Goal: Information Seeking & Learning: Learn about a topic

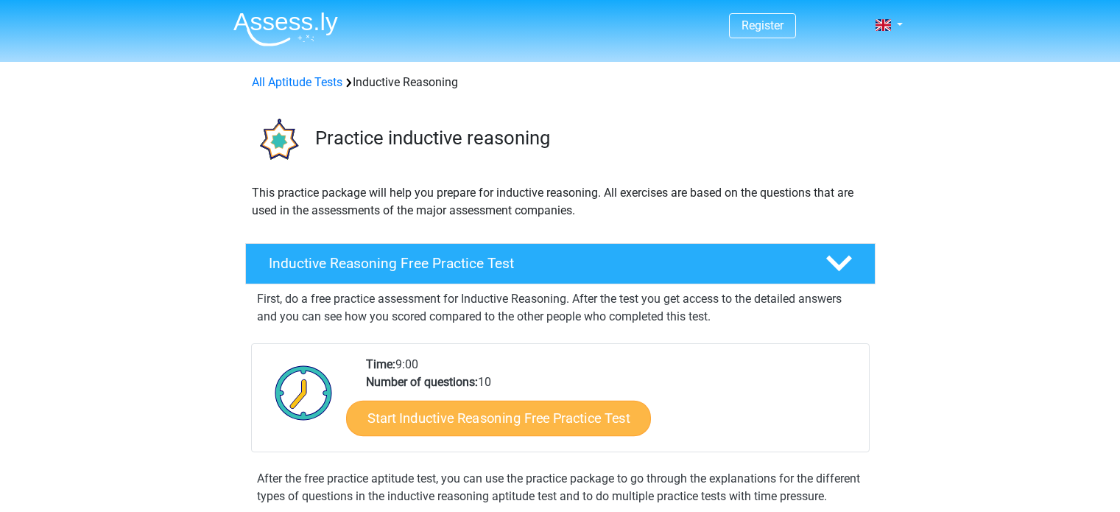
scroll to position [147, 0]
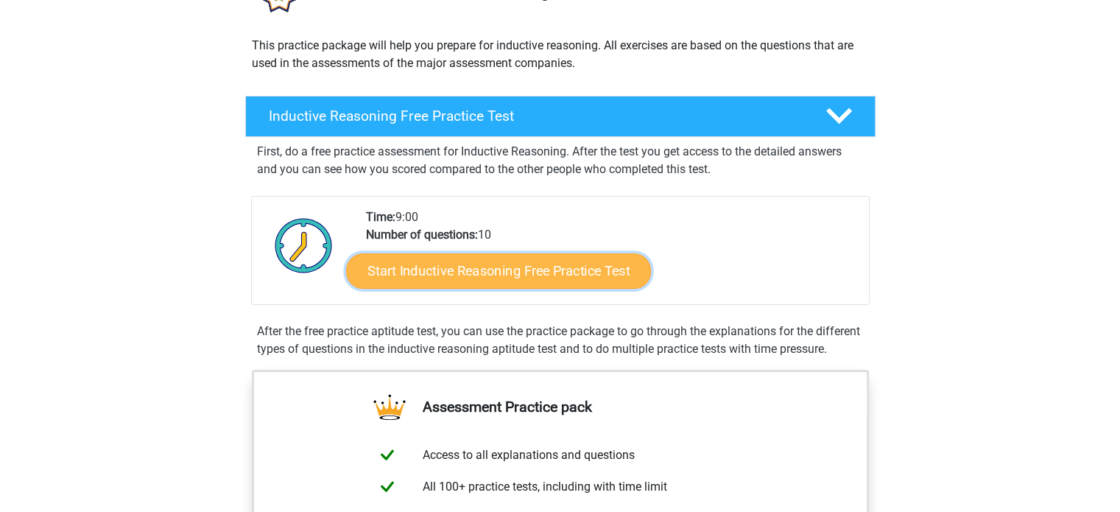
click at [580, 266] on link "Start Inductive Reasoning Free Practice Test" at bounding box center [498, 269] width 305 height 35
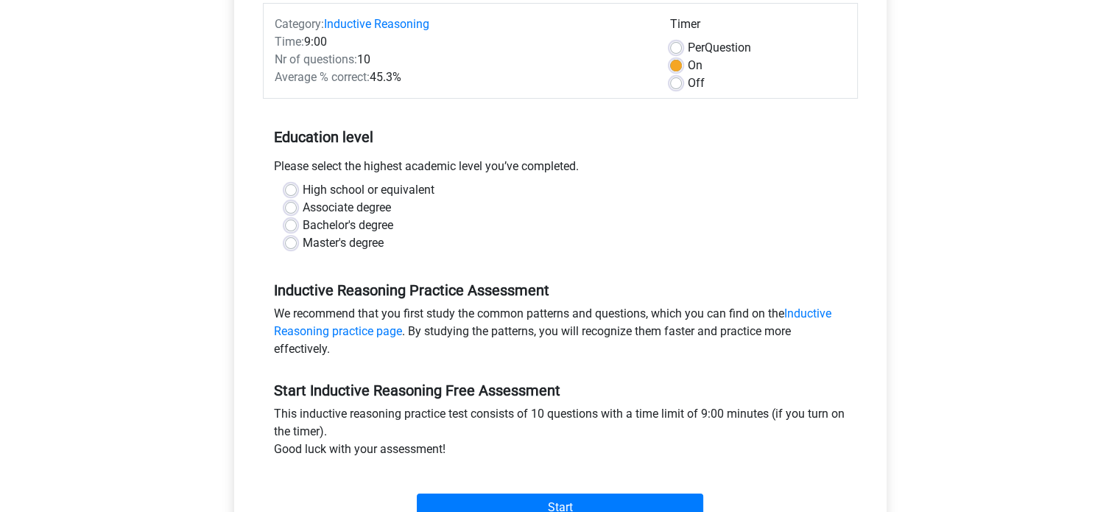
scroll to position [294, 0]
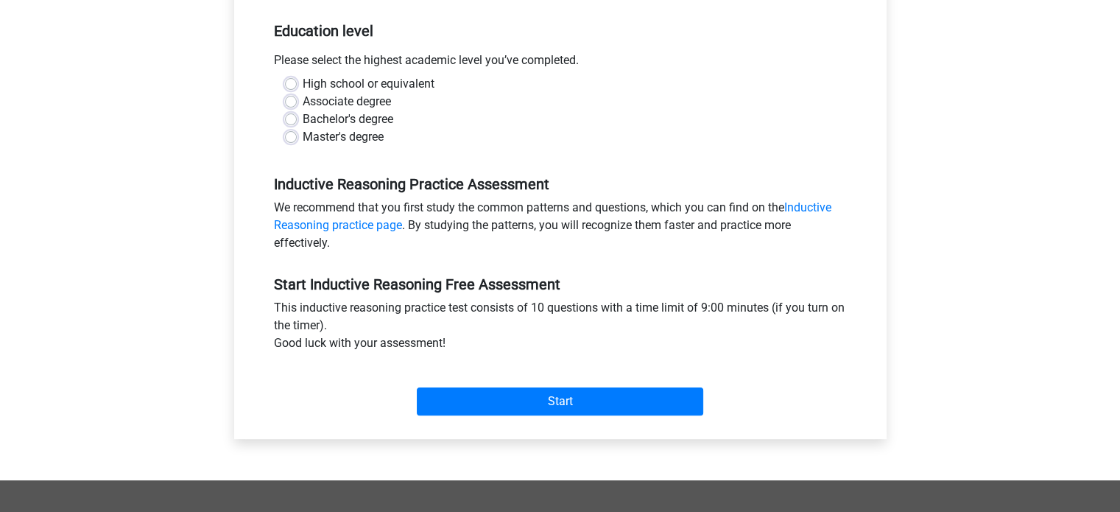
click at [338, 137] on label "Master's degree" at bounding box center [343, 137] width 81 height 18
click at [297, 137] on input "Master's degree" at bounding box center [291, 135] width 12 height 15
radio input "true"
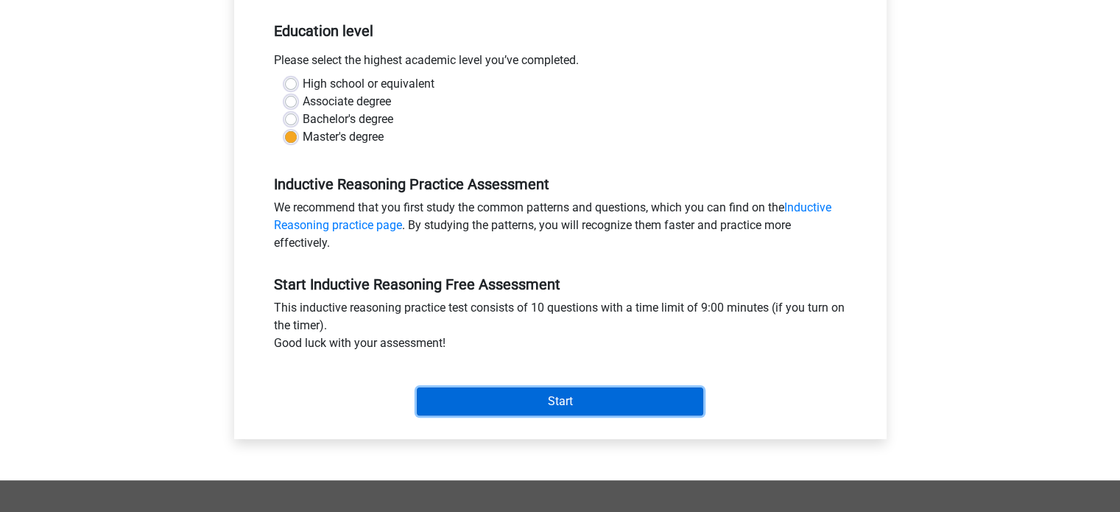
click at [544, 400] on input "Start" at bounding box center [560, 401] width 286 height 28
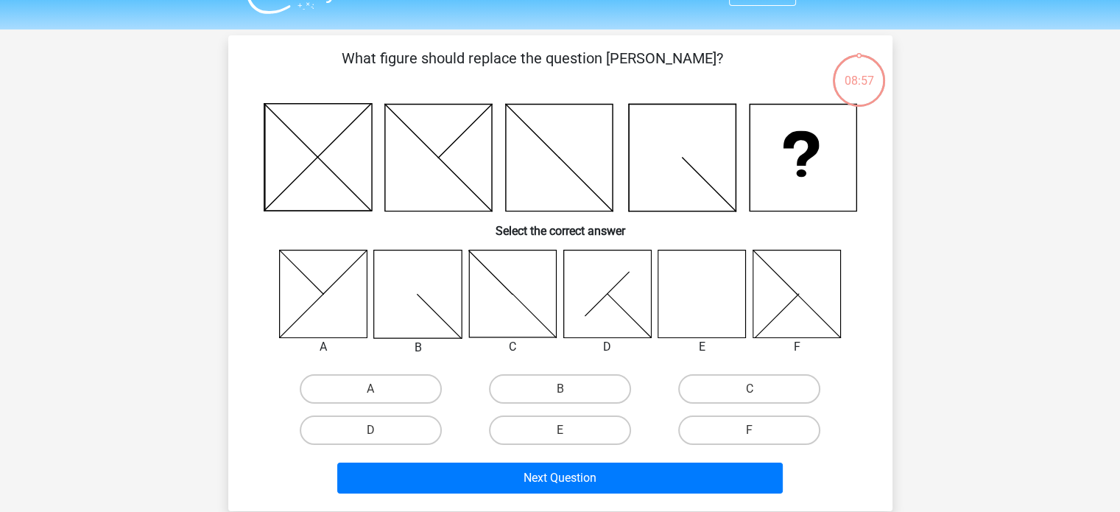
scroll to position [42, 0]
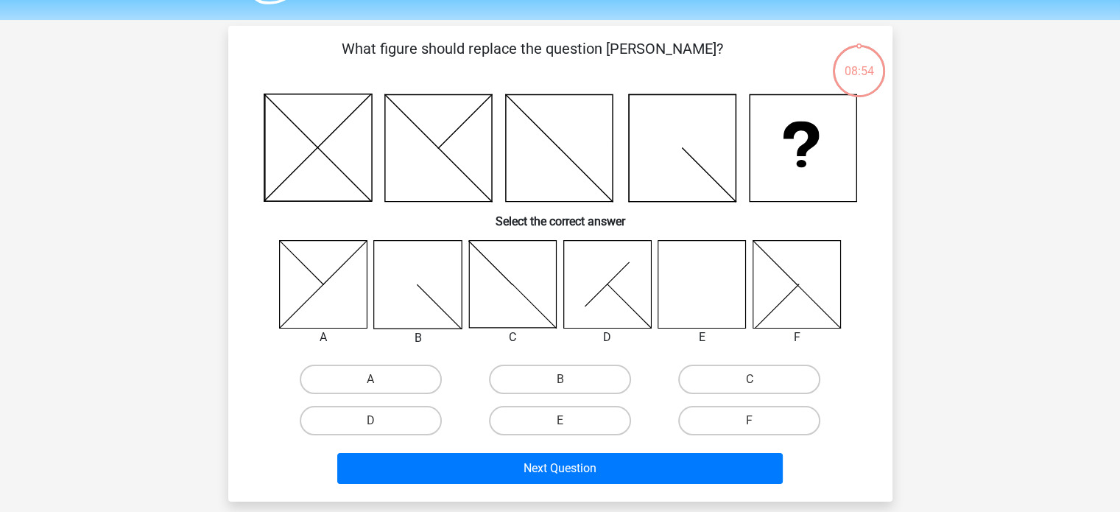
click at [721, 275] on icon at bounding box center [702, 284] width 88 height 88
click at [591, 418] on label "E" at bounding box center [560, 420] width 142 height 29
click at [569, 420] on input "E" at bounding box center [564, 425] width 10 height 10
radio input "true"
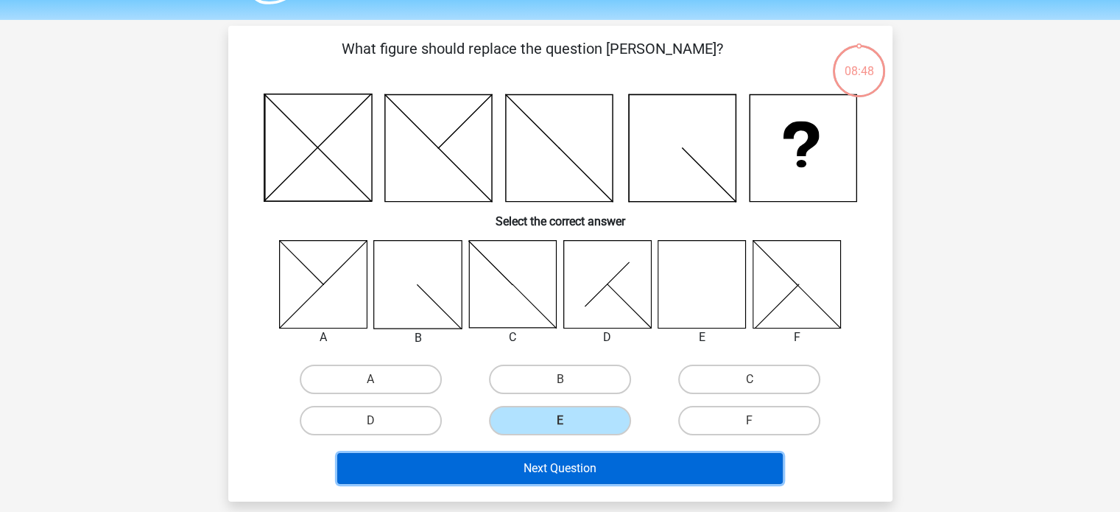
click at [657, 459] on button "Next Question" at bounding box center [559, 468] width 445 height 31
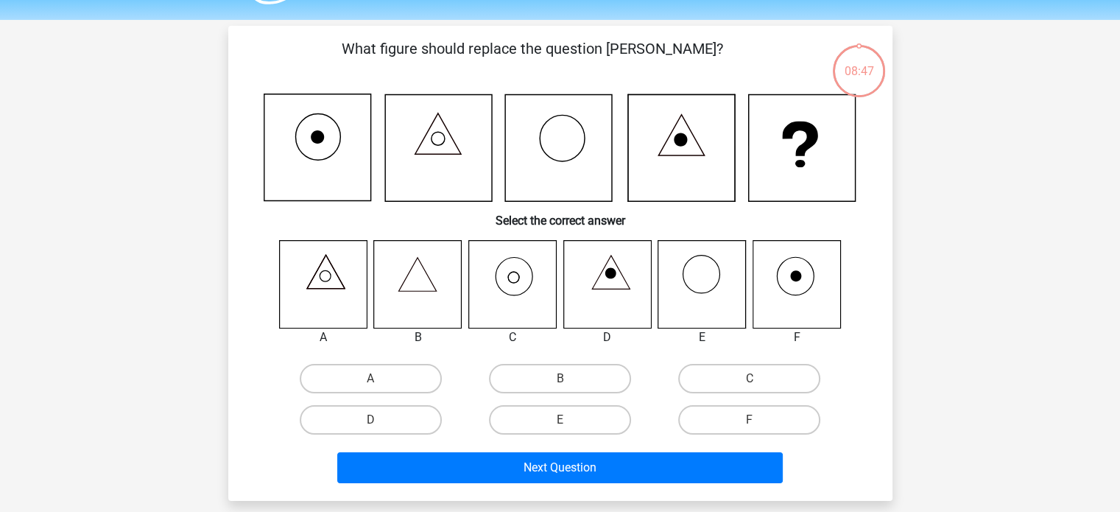
scroll to position [68, 0]
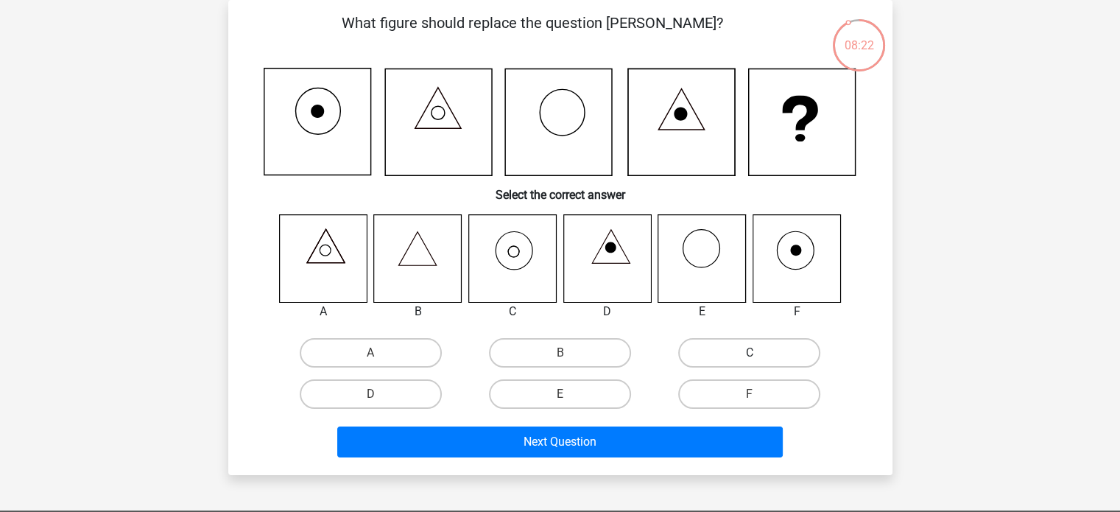
click at [738, 357] on label "C" at bounding box center [749, 352] width 142 height 29
click at [749, 357] on input "C" at bounding box center [754, 358] width 10 height 10
radio input "true"
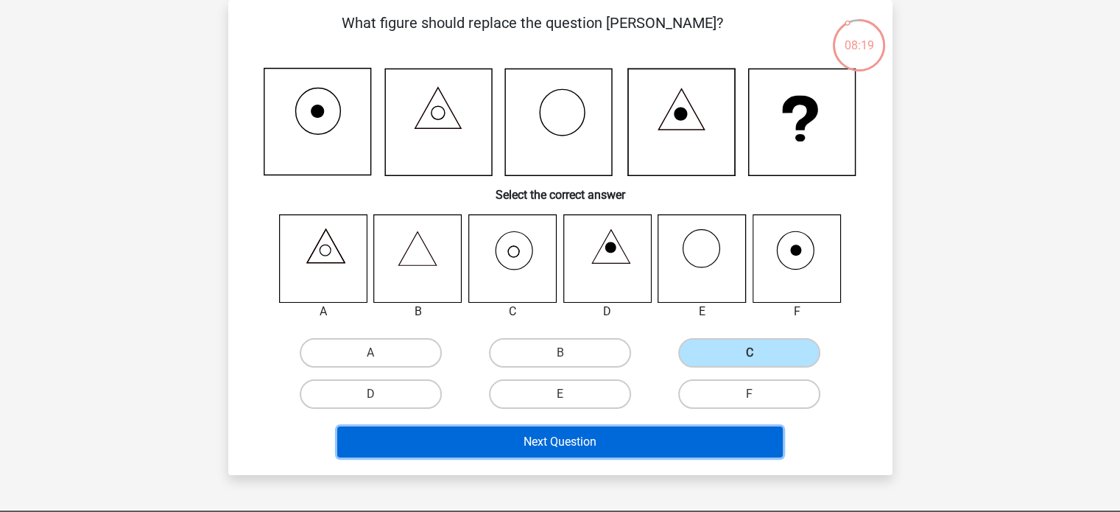
click at [663, 437] on button "Next Question" at bounding box center [559, 441] width 445 height 31
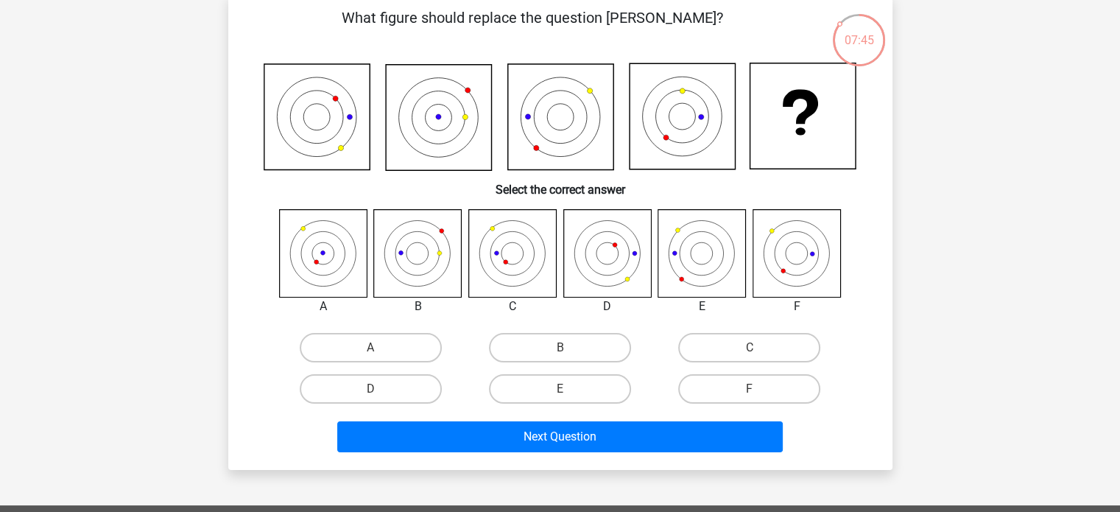
scroll to position [74, 0]
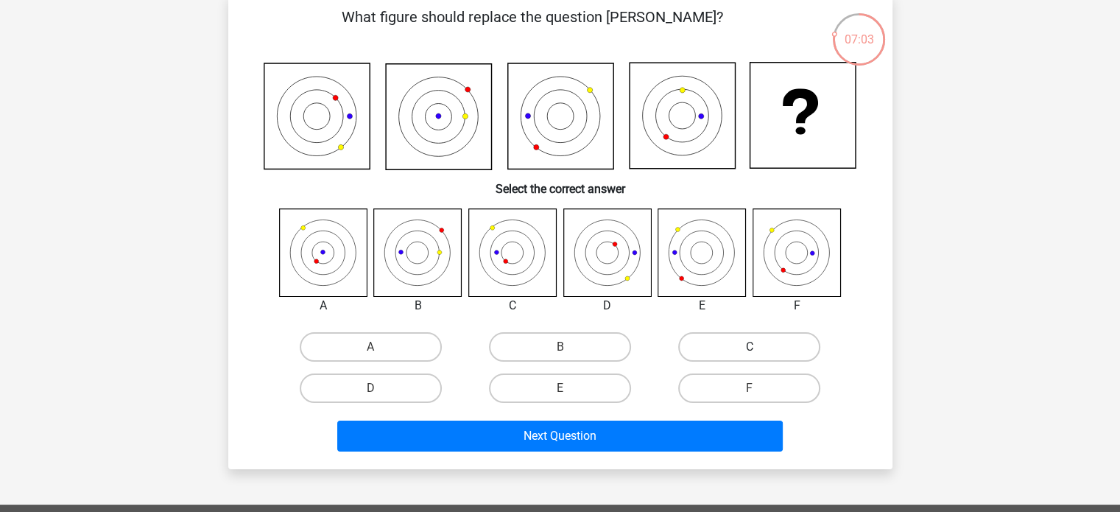
click at [718, 341] on label "C" at bounding box center [749, 346] width 142 height 29
click at [749, 347] on input "C" at bounding box center [754, 352] width 10 height 10
radio input "true"
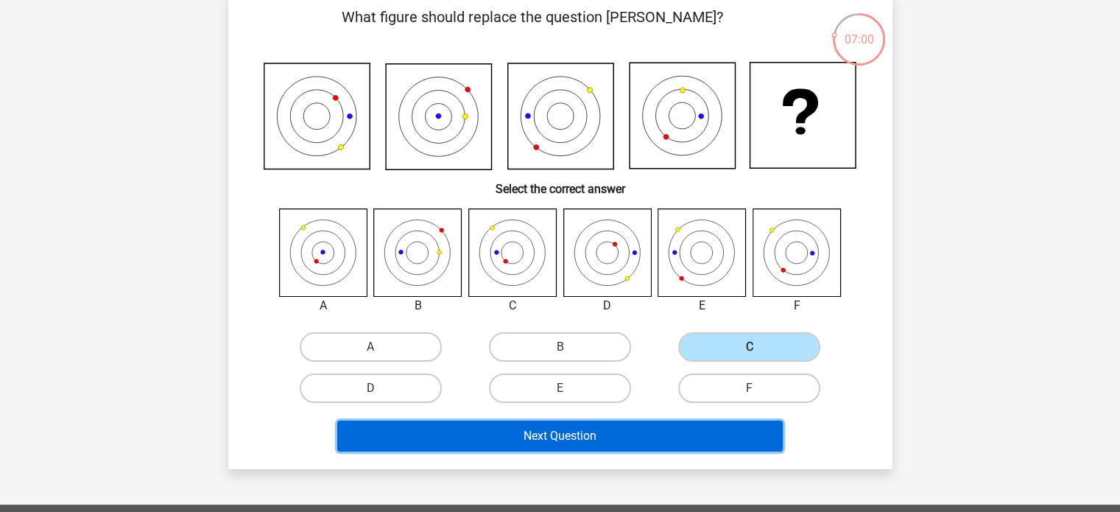
click at [663, 441] on button "Next Question" at bounding box center [559, 435] width 445 height 31
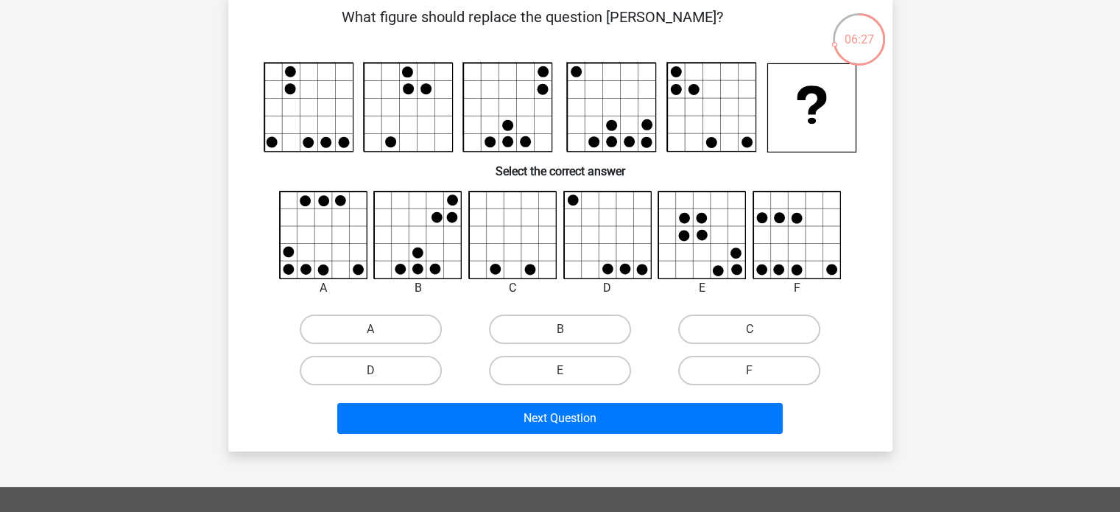
click at [319, 264] on icon at bounding box center [324, 235] width 88 height 88
click at [365, 320] on label "A" at bounding box center [371, 328] width 142 height 29
click at [370, 329] on input "A" at bounding box center [375, 334] width 10 height 10
radio input "true"
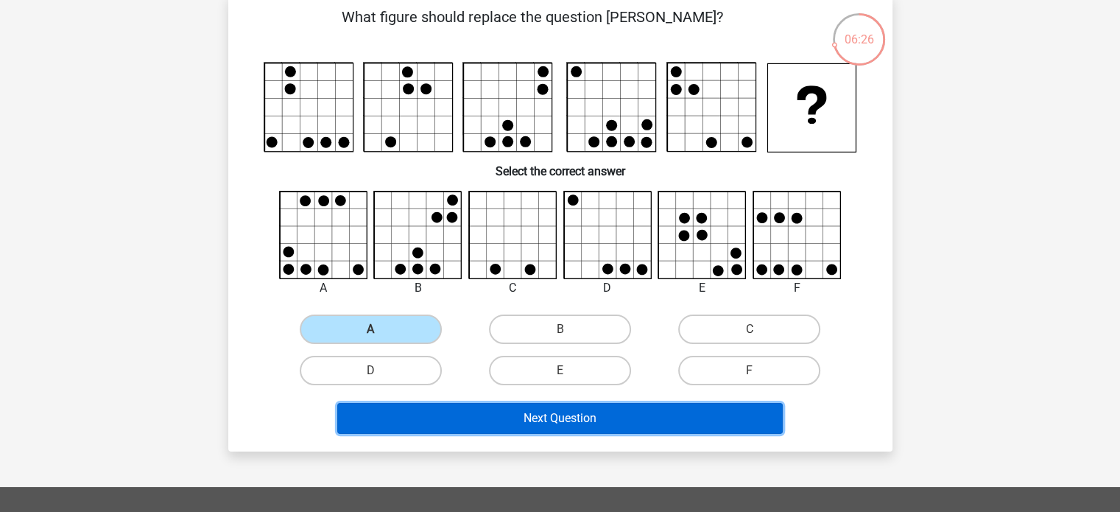
click at [517, 417] on button "Next Question" at bounding box center [559, 418] width 445 height 31
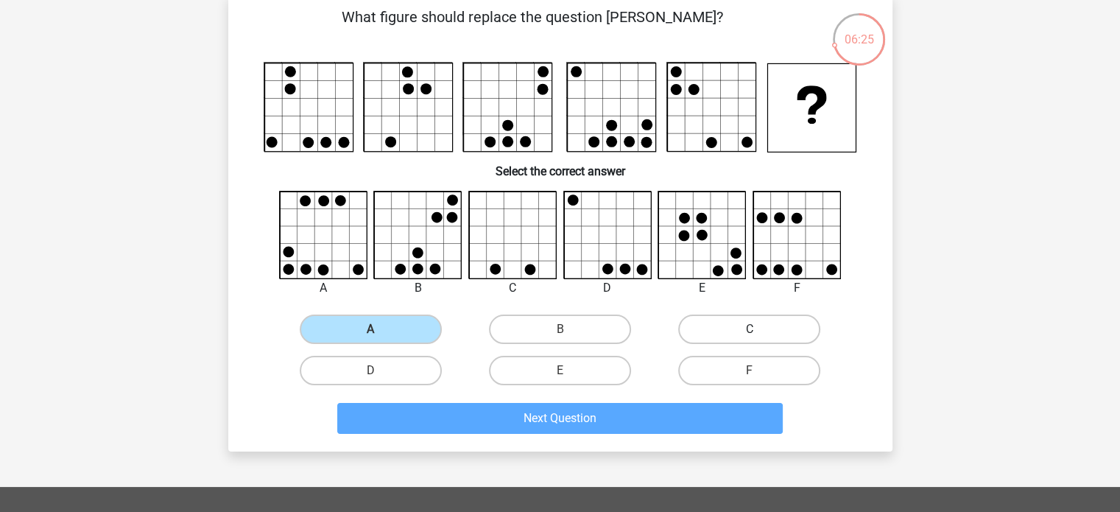
scroll to position [68, 0]
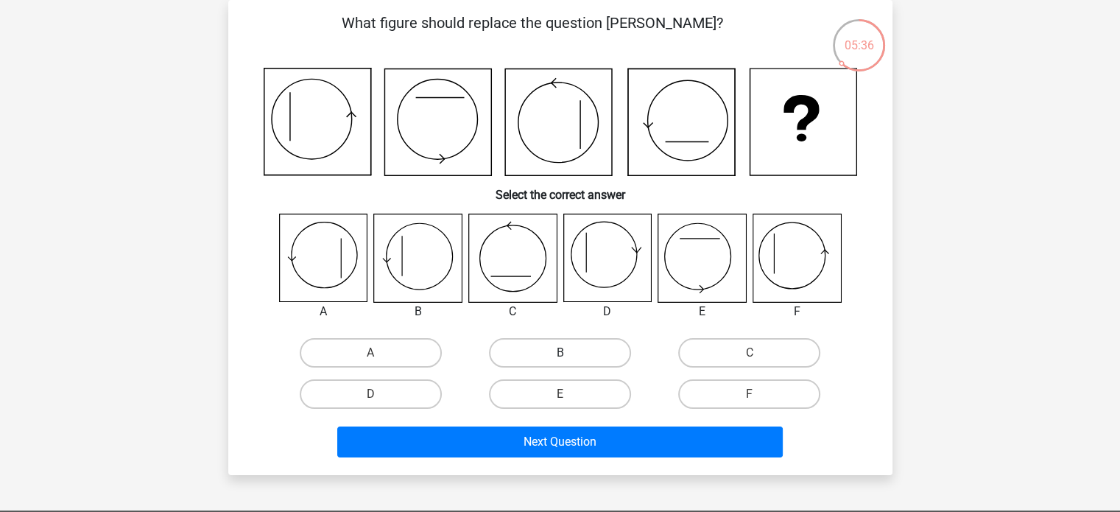
click at [540, 347] on label "B" at bounding box center [560, 352] width 142 height 29
click at [559, 353] on input "B" at bounding box center [564, 358] width 10 height 10
radio input "true"
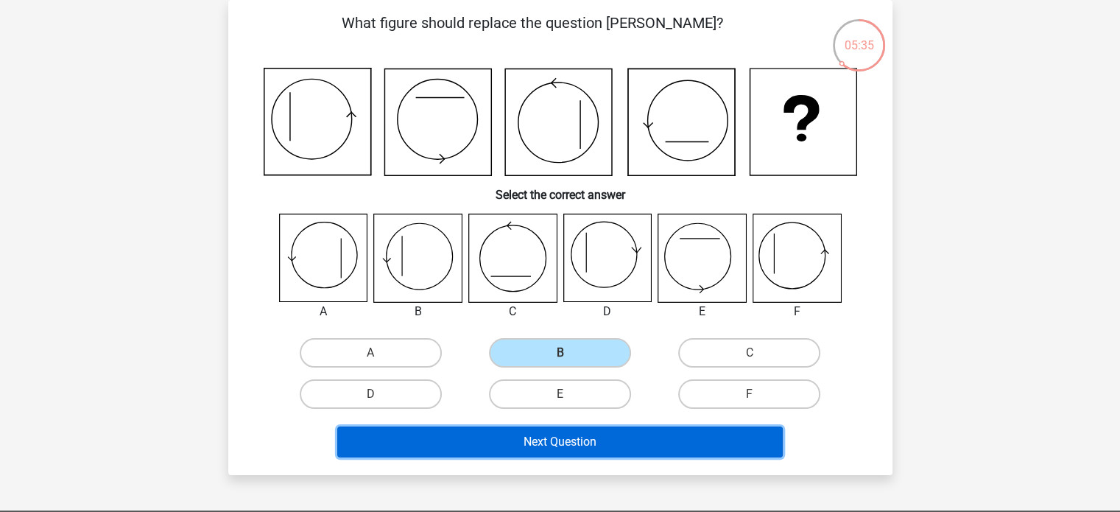
click at [570, 437] on button "Next Question" at bounding box center [559, 441] width 445 height 31
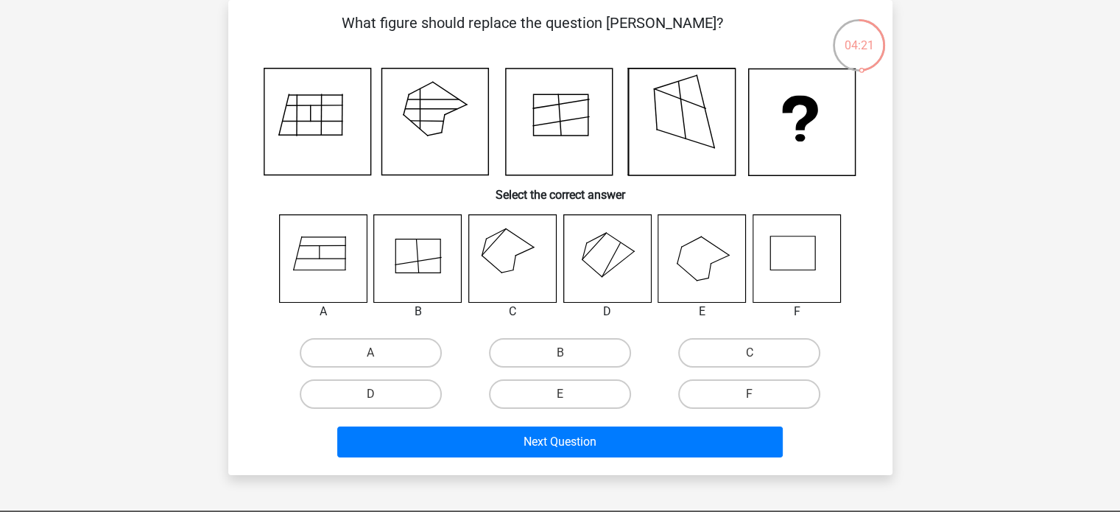
click at [758, 358] on input "C" at bounding box center [754, 358] width 10 height 10
radio input "true"
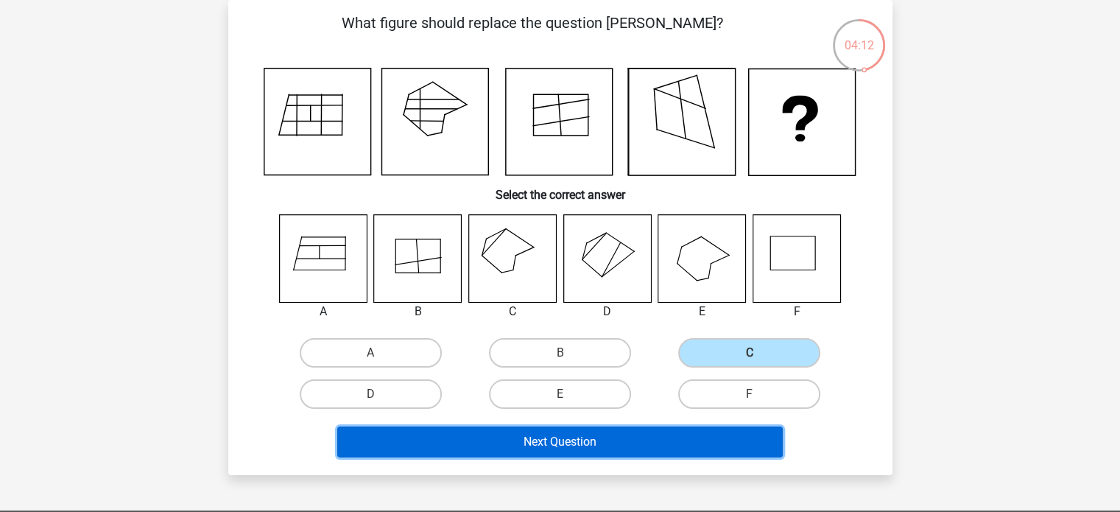
click at [697, 436] on button "Next Question" at bounding box center [559, 441] width 445 height 31
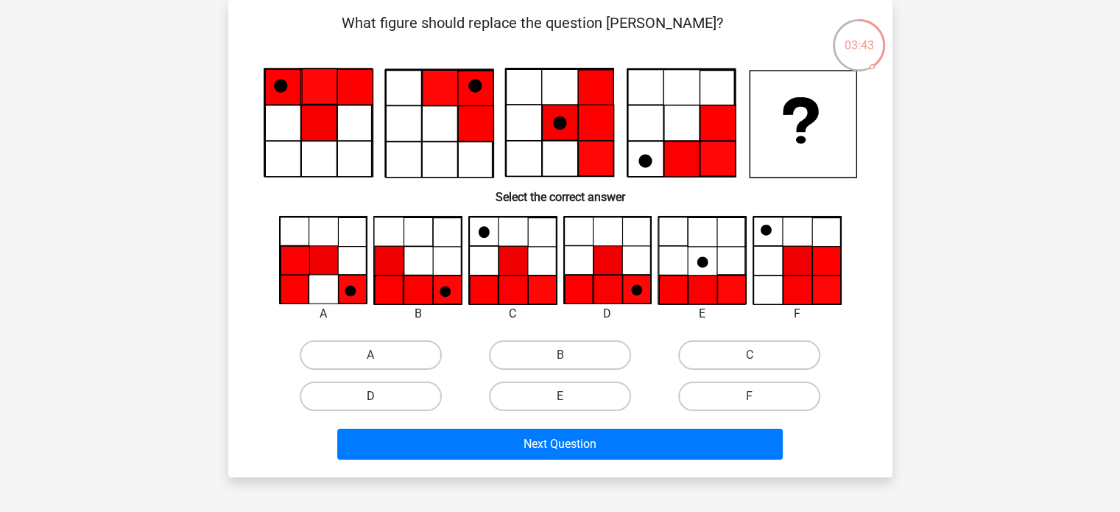
click at [383, 397] on label "D" at bounding box center [371, 395] width 142 height 29
click at [380, 397] on input "D" at bounding box center [375, 401] width 10 height 10
radio input "true"
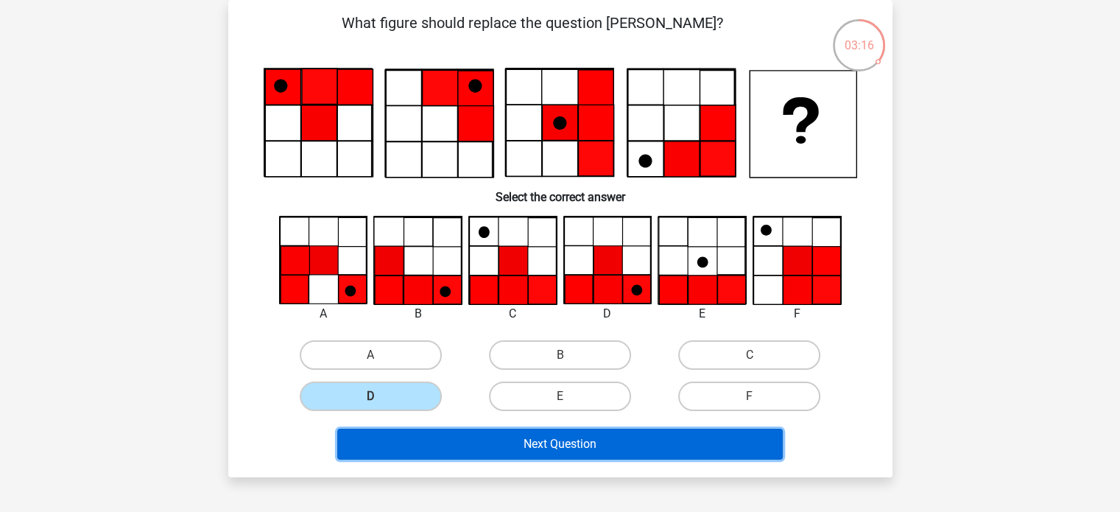
click at [515, 436] on button "Next Question" at bounding box center [559, 443] width 445 height 31
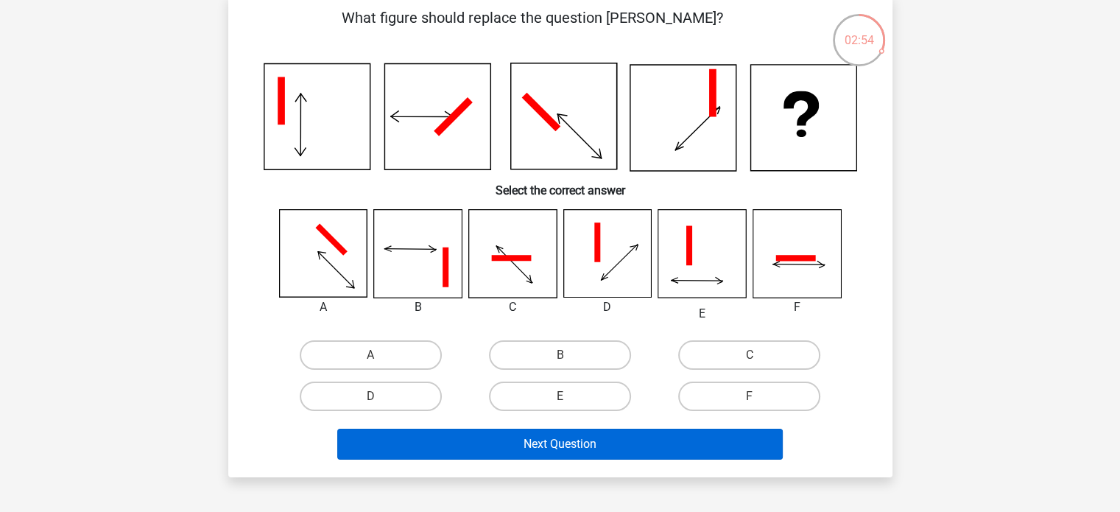
scroll to position [74, 0]
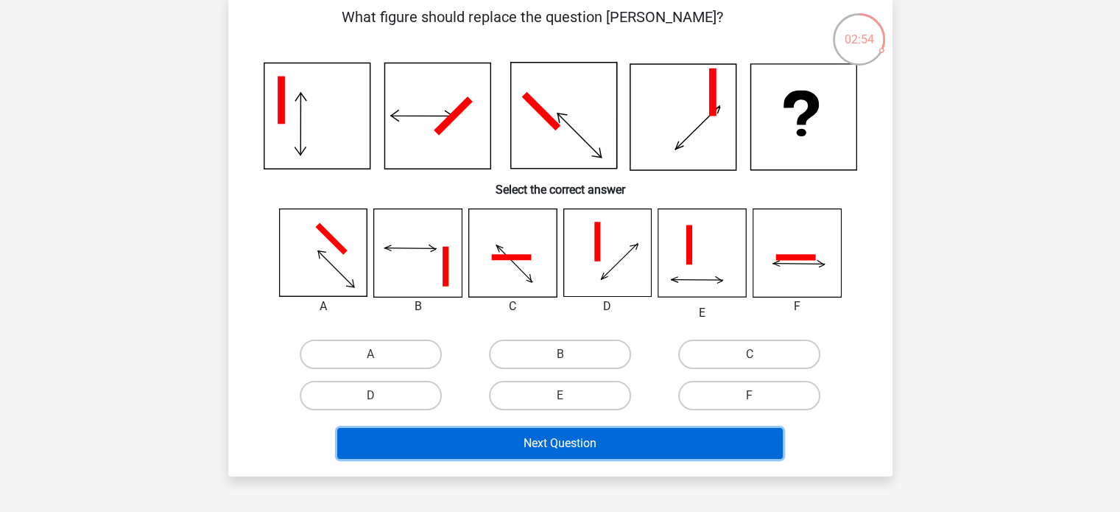
click at [698, 438] on button "Next Question" at bounding box center [559, 443] width 445 height 31
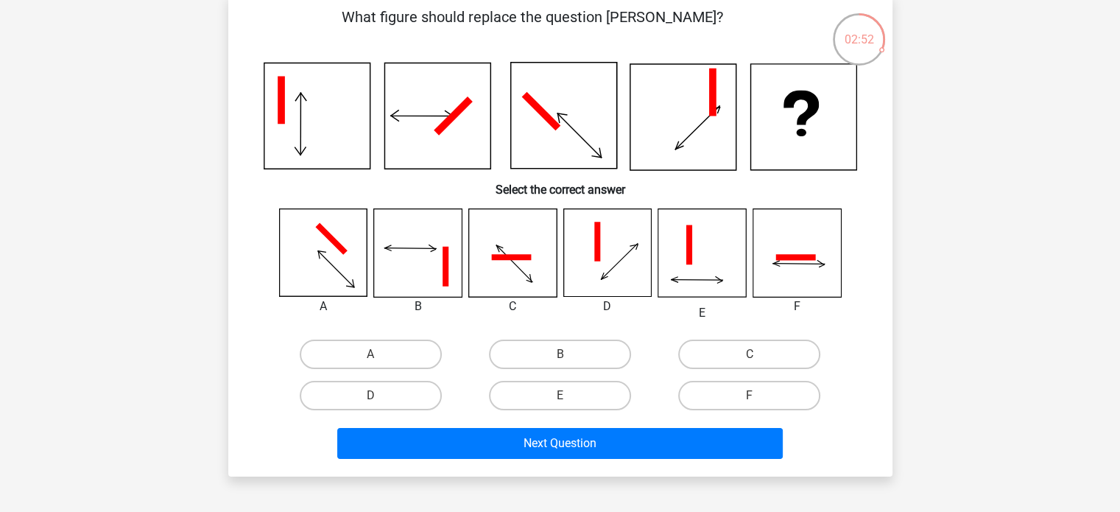
click at [490, 328] on div "A B C" at bounding box center [560, 312] width 617 height 208
click at [570, 354] on label "B" at bounding box center [560, 353] width 142 height 29
click at [569, 354] on input "B" at bounding box center [564, 359] width 10 height 10
radio input "true"
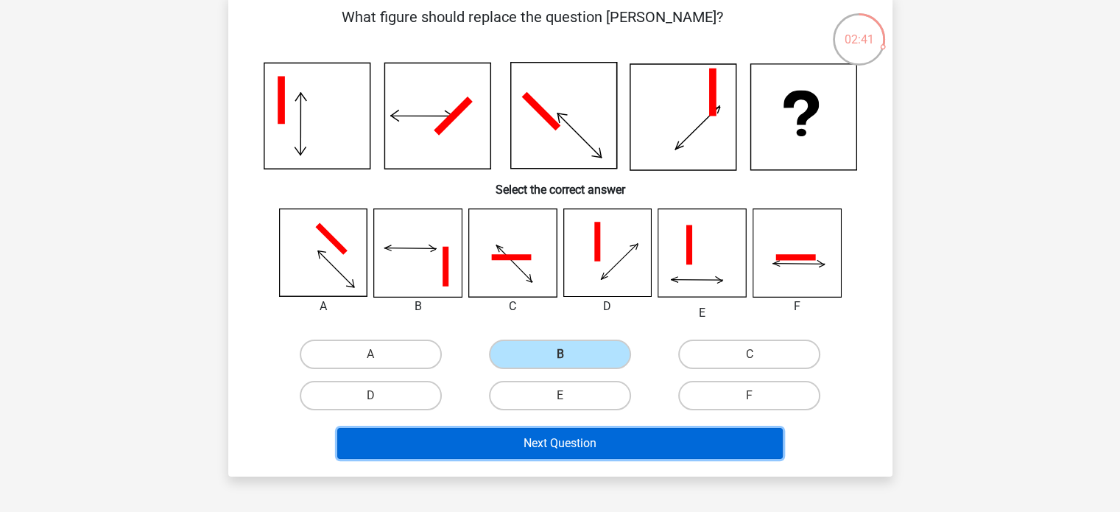
click at [600, 451] on button "Next Question" at bounding box center [559, 443] width 445 height 31
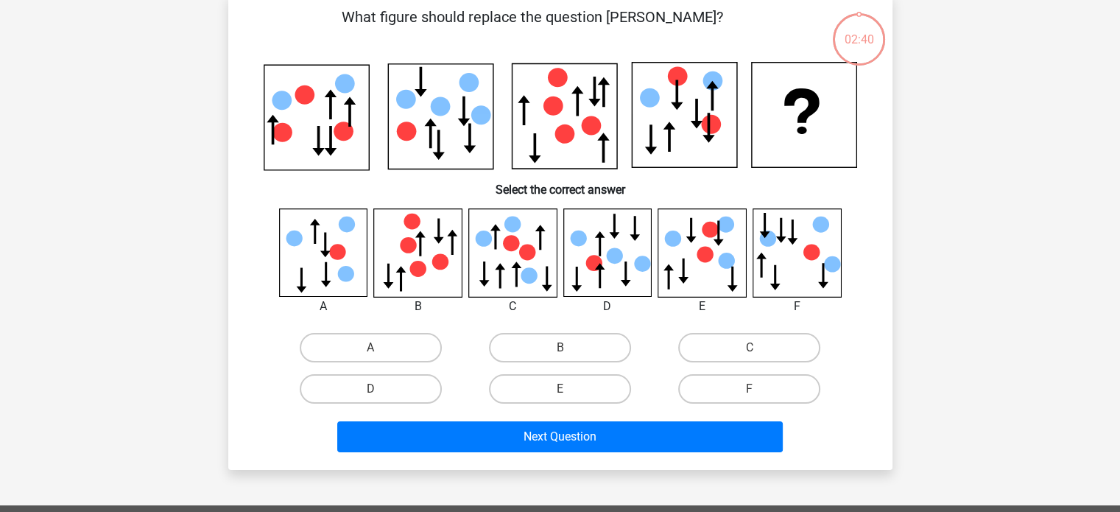
scroll to position [68, 0]
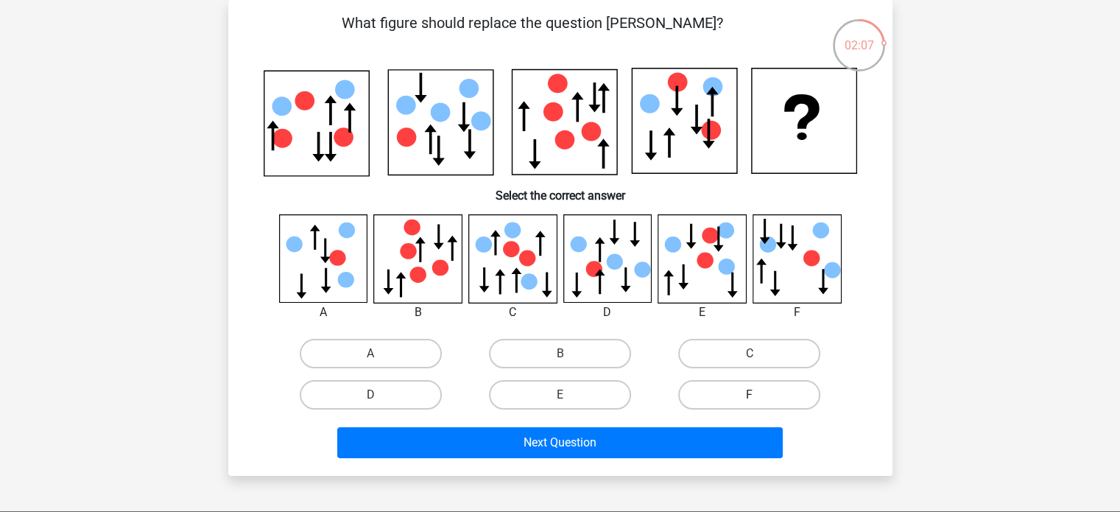
click at [703, 397] on label "F" at bounding box center [749, 394] width 142 height 29
click at [749, 397] on input "F" at bounding box center [754, 400] width 10 height 10
radio input "true"
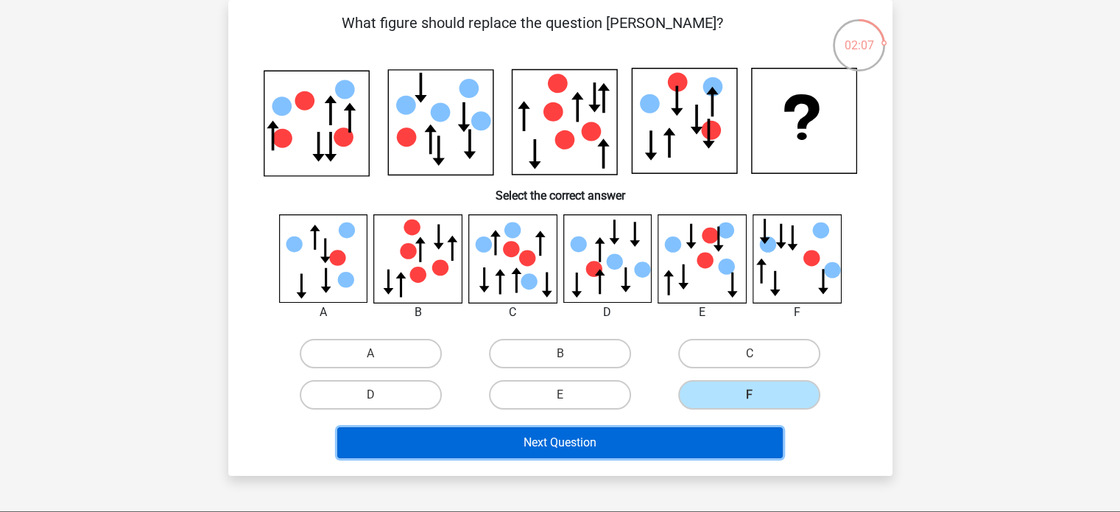
click at [695, 438] on button "Next Question" at bounding box center [559, 442] width 445 height 31
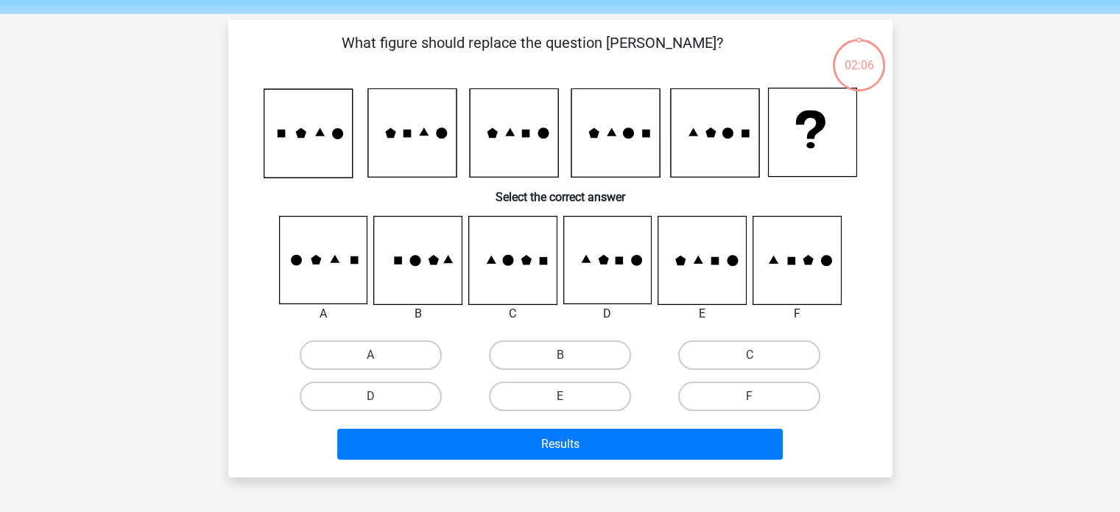
scroll to position [74, 0]
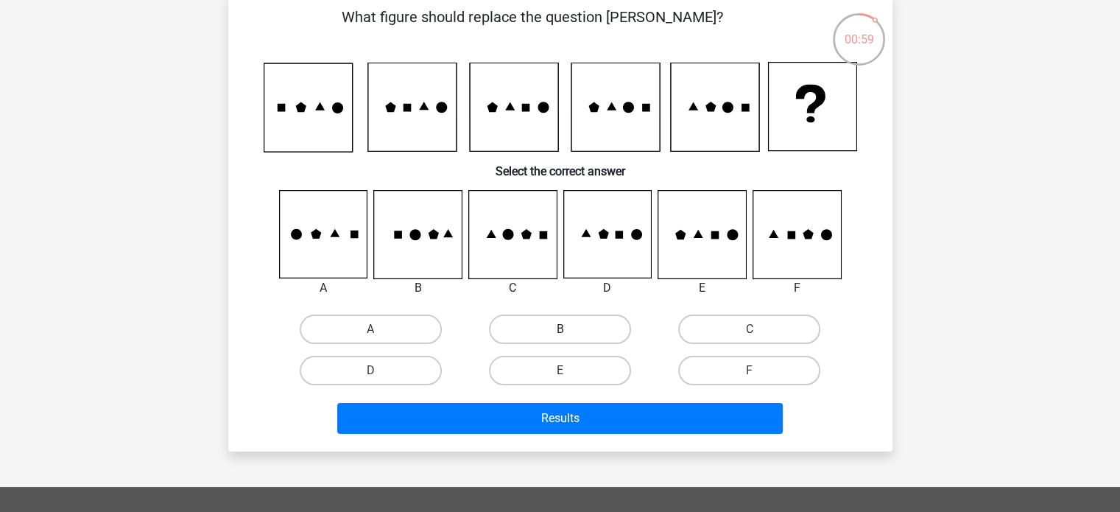
click at [549, 333] on label "B" at bounding box center [560, 328] width 142 height 29
click at [559, 333] on input "B" at bounding box center [564, 334] width 10 height 10
radio input "true"
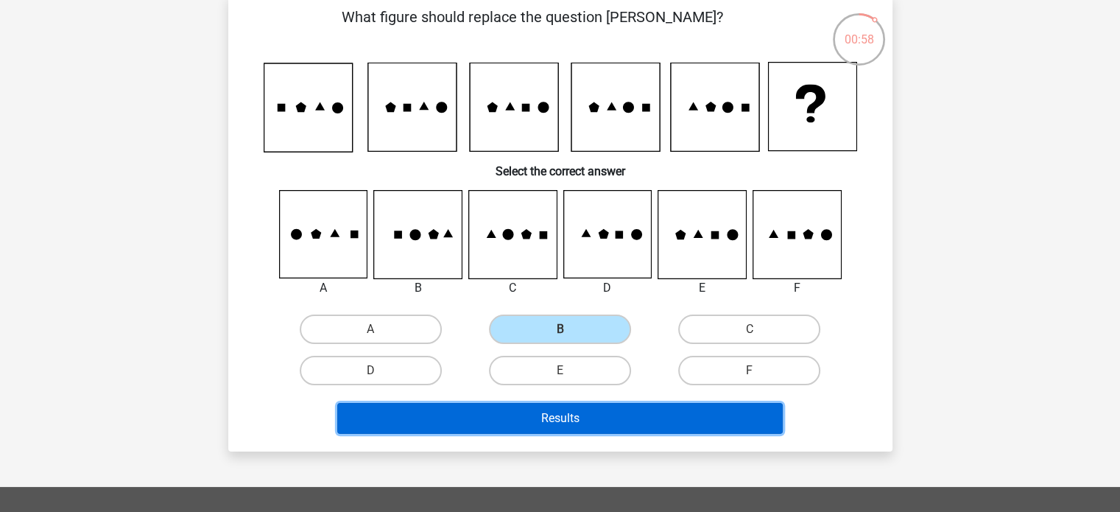
click at [560, 409] on button "Results" at bounding box center [559, 418] width 445 height 31
